Goal: Transaction & Acquisition: Download file/media

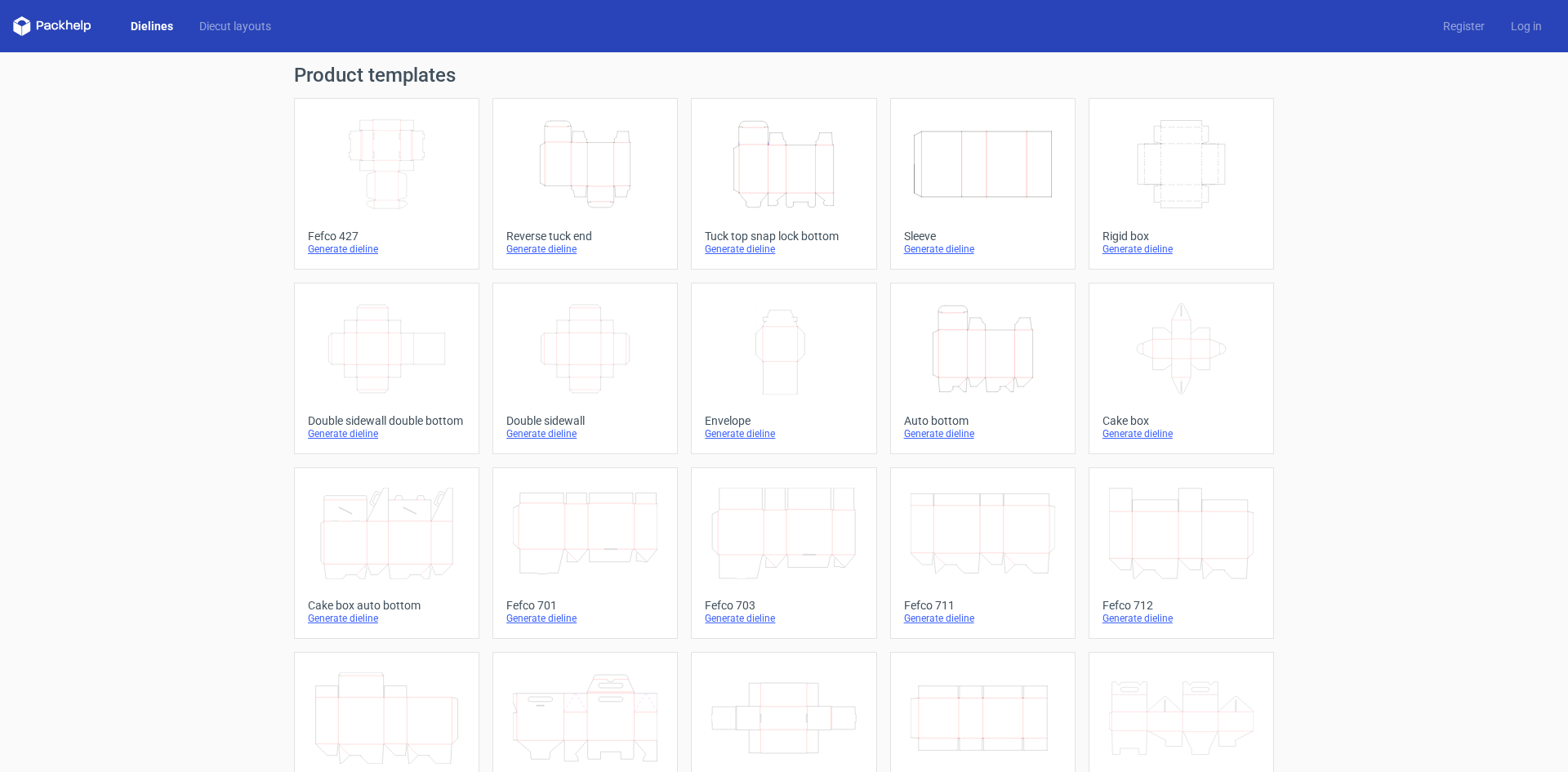
drag, startPoint x: 0, startPoint y: 0, endPoint x: 561, endPoint y: 167, distance: 585.3
click at [561, 167] on icon "Height Depth Width" at bounding box center [585, 164] width 145 height 91
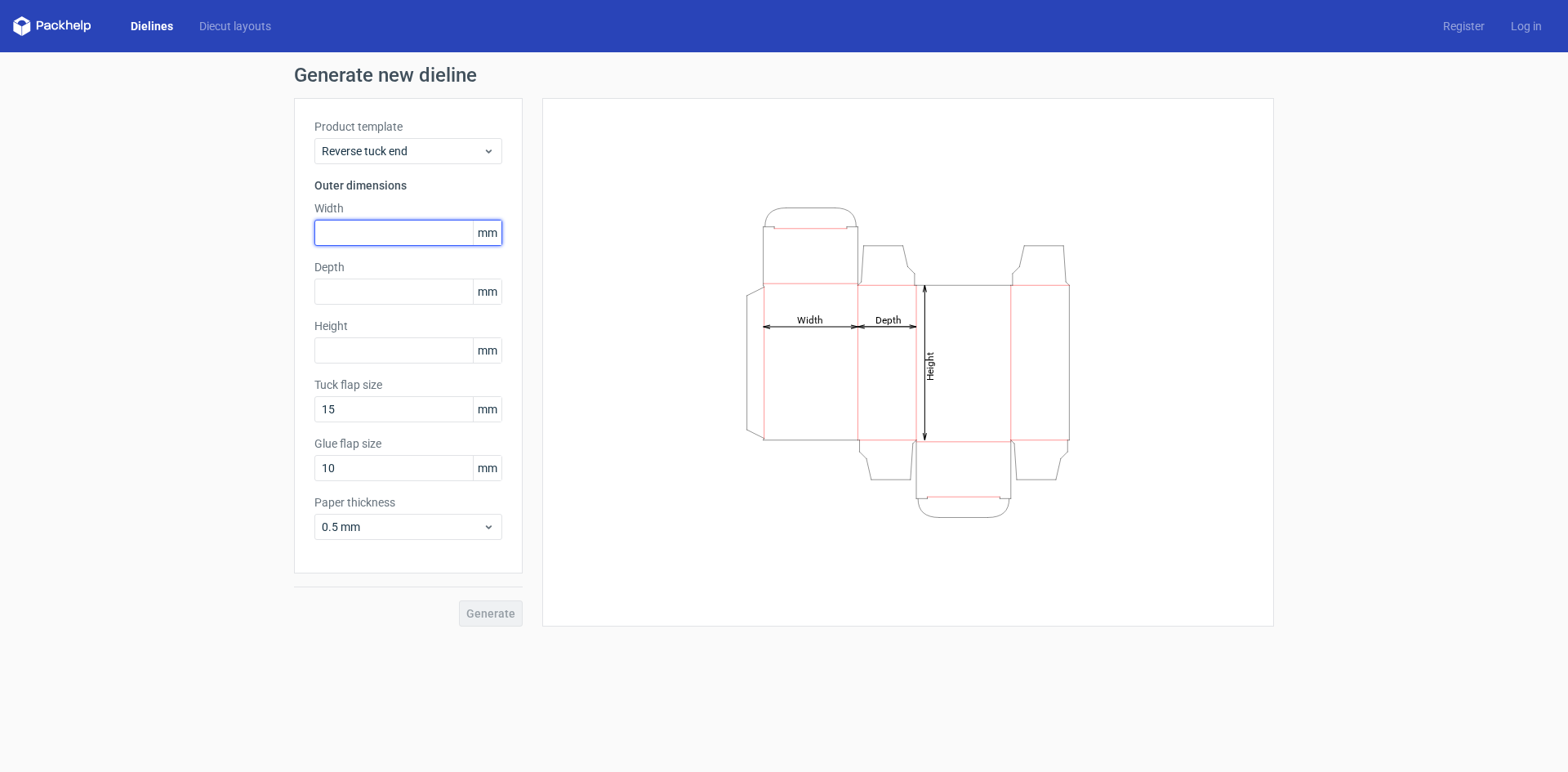
click at [369, 228] on input "text" at bounding box center [408, 233] width 188 height 26
type input "204"
type input "26"
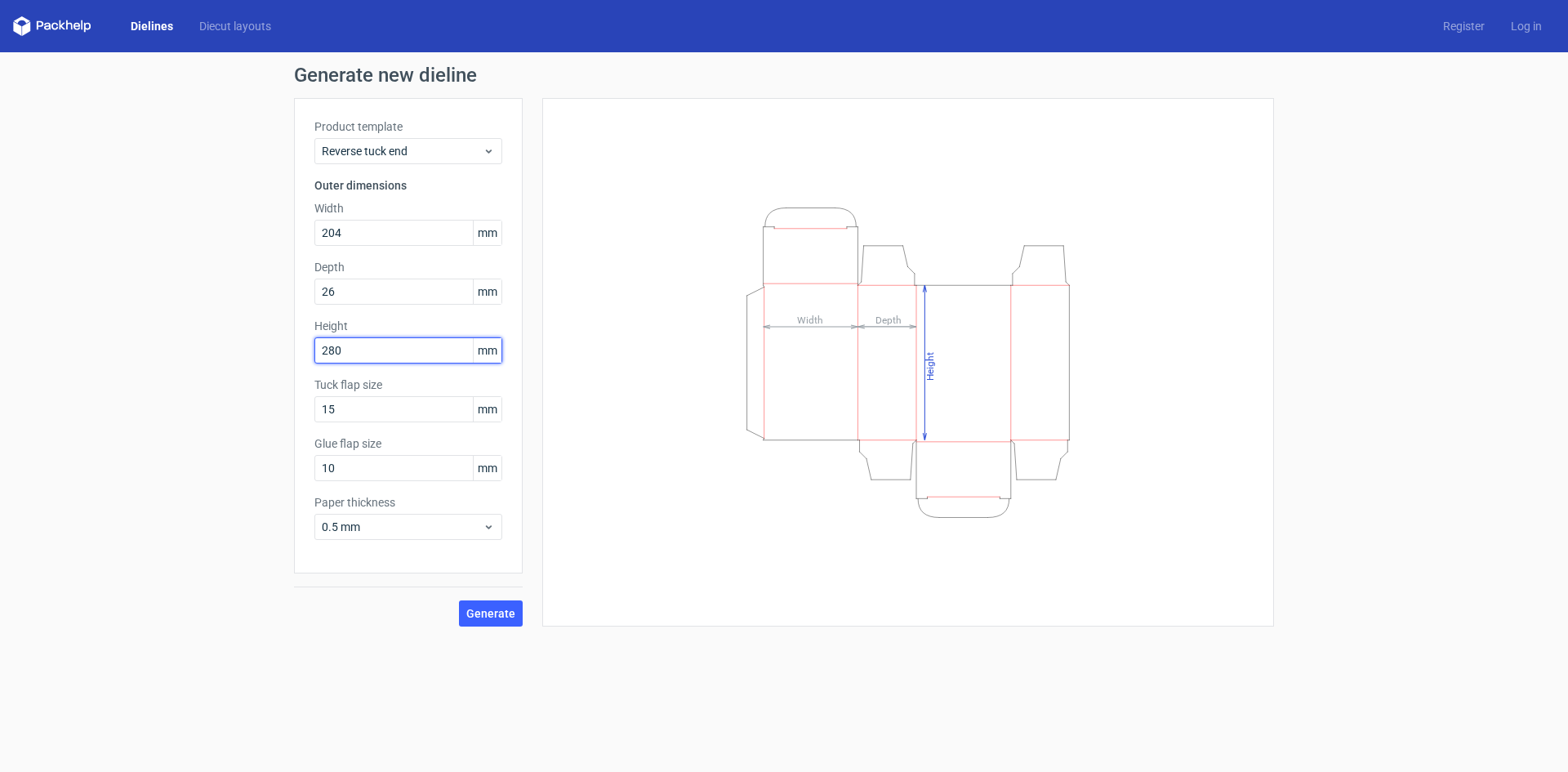
type input "280"
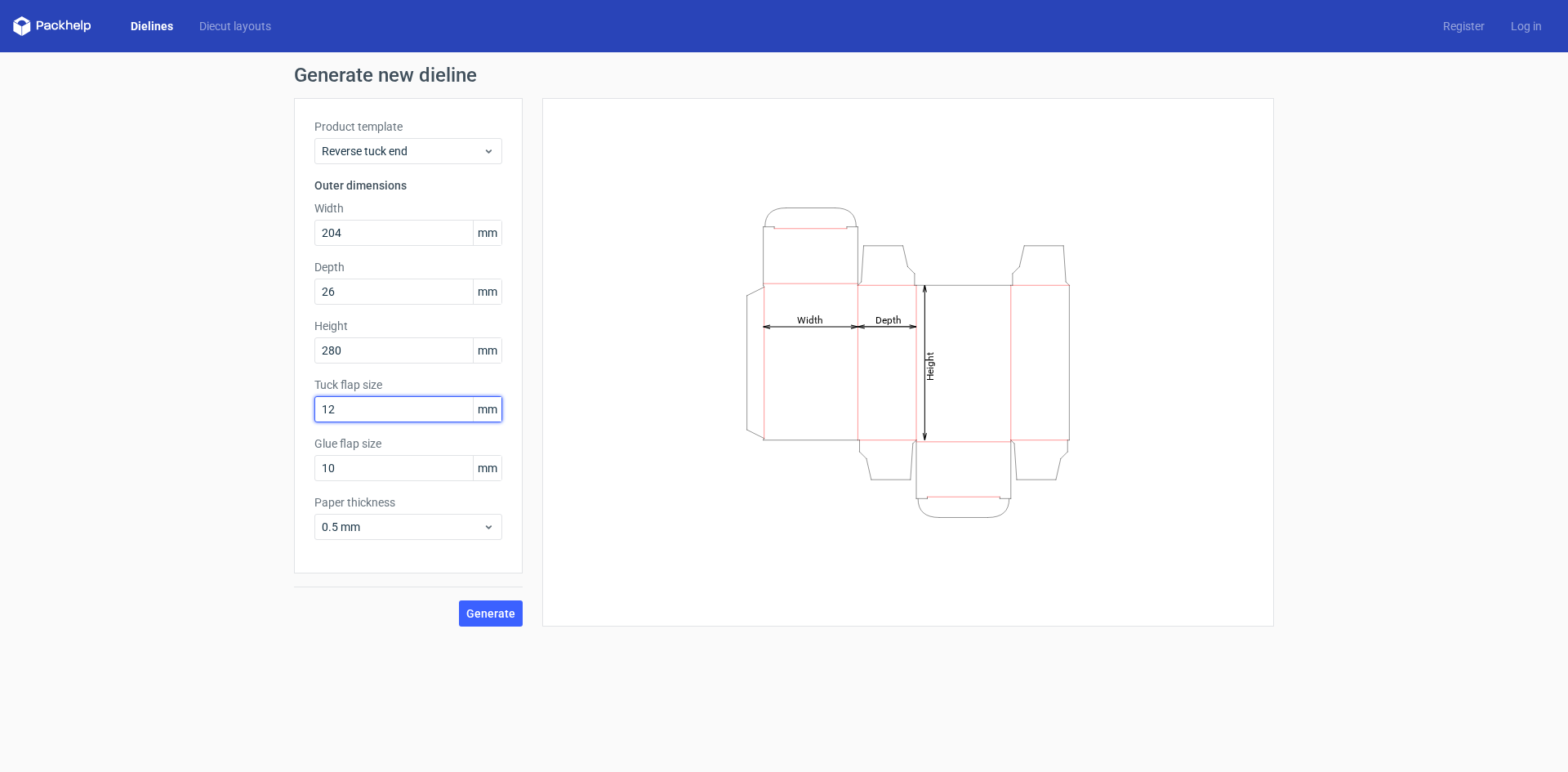
type input "12"
click at [342, 529] on span "0.5 mm" at bounding box center [402, 527] width 161 height 17
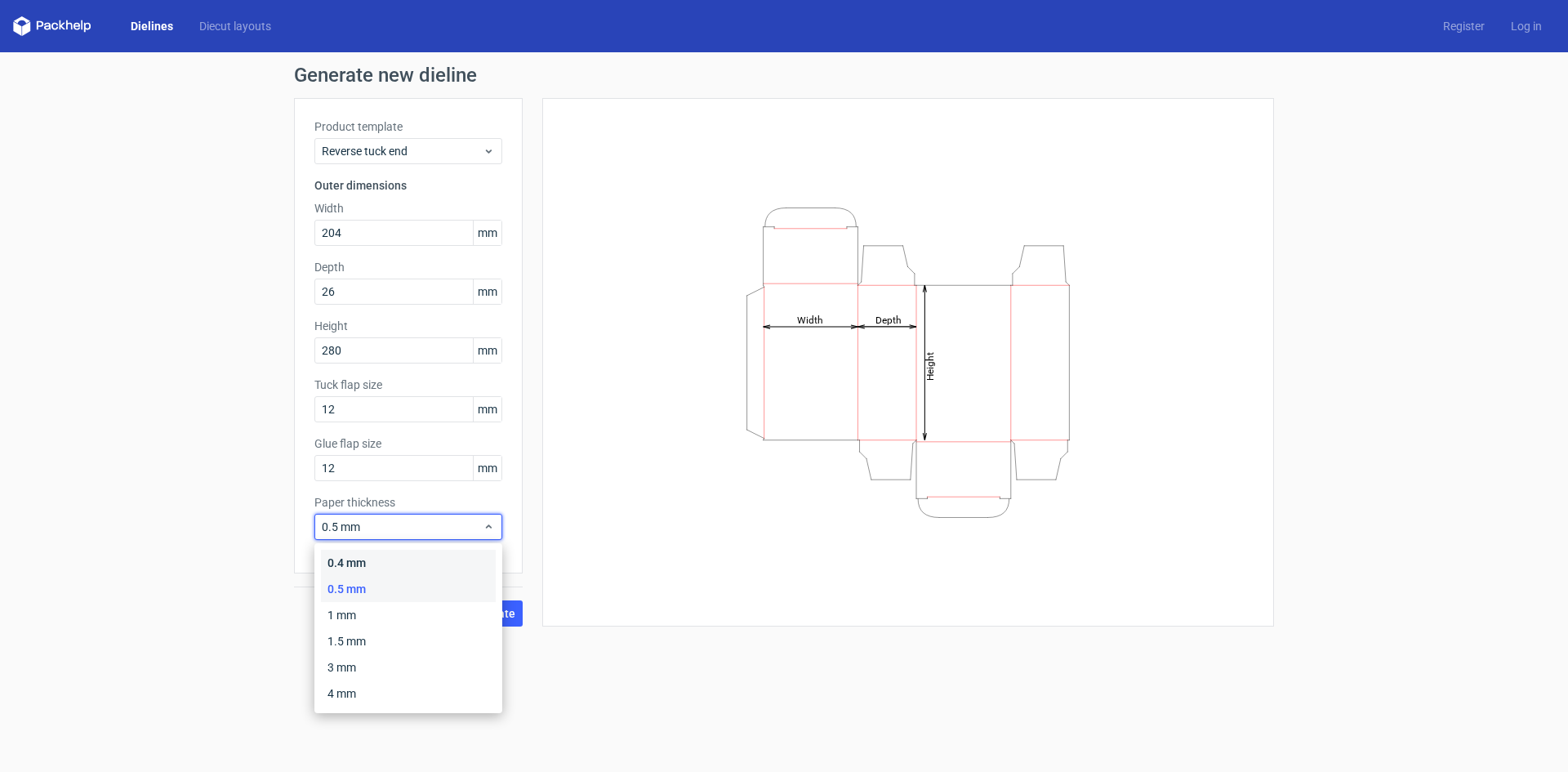
click at [343, 560] on div "0.4 mm" at bounding box center [408, 562] width 175 height 26
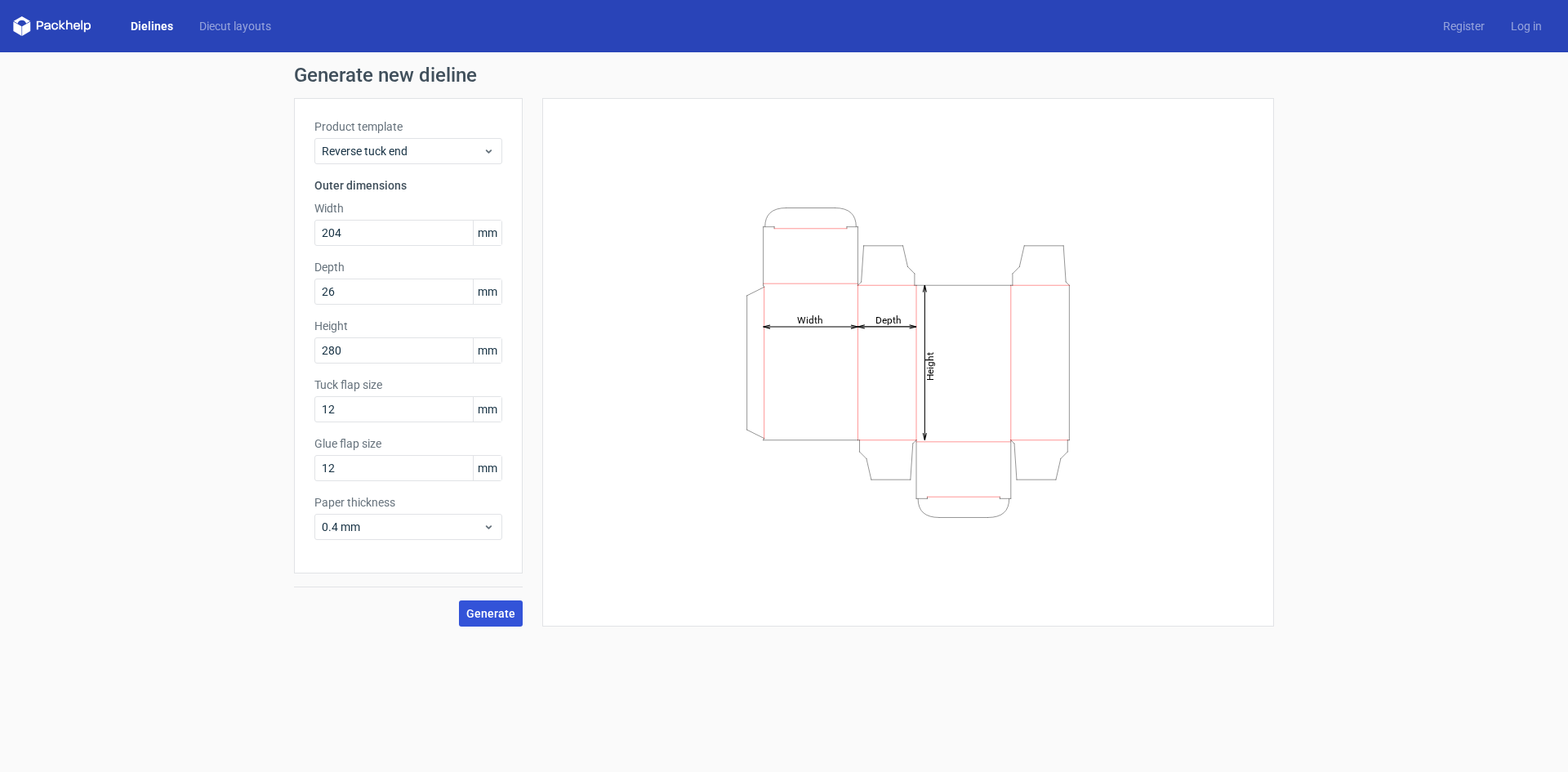
click at [477, 611] on span "Generate" at bounding box center [491, 614] width 49 height 12
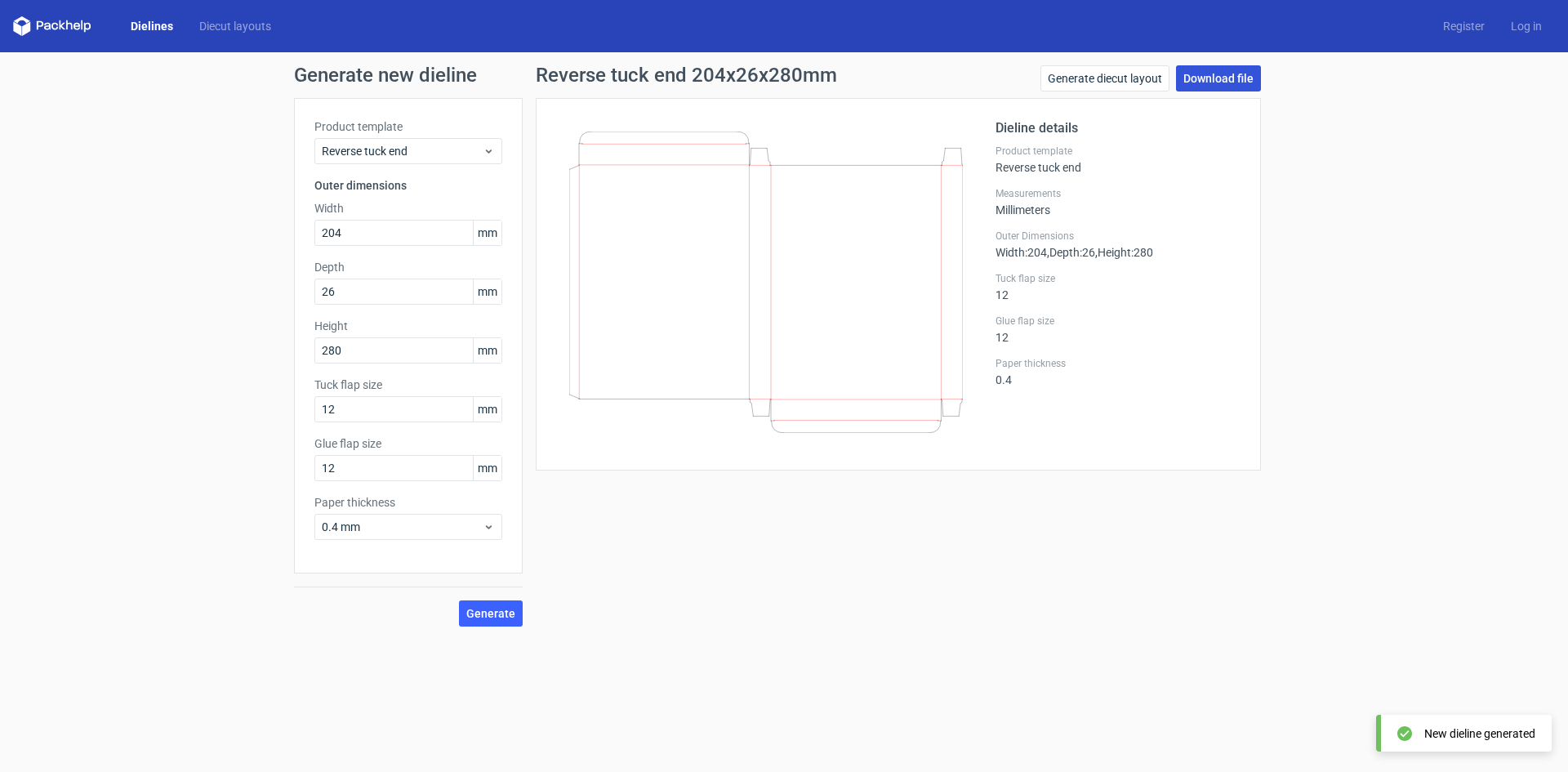
click at [1233, 80] on link "Download file" at bounding box center [1218, 78] width 85 height 26
click at [339, 649] on form "Generate new dieline Product template Reverse tuck end Outer dimensions Width 2…" at bounding box center [784, 412] width 1568 height 719
click at [498, 616] on span "Generate" at bounding box center [491, 614] width 49 height 12
click at [1209, 83] on link "Download file" at bounding box center [1218, 78] width 85 height 26
